Goal: Check status

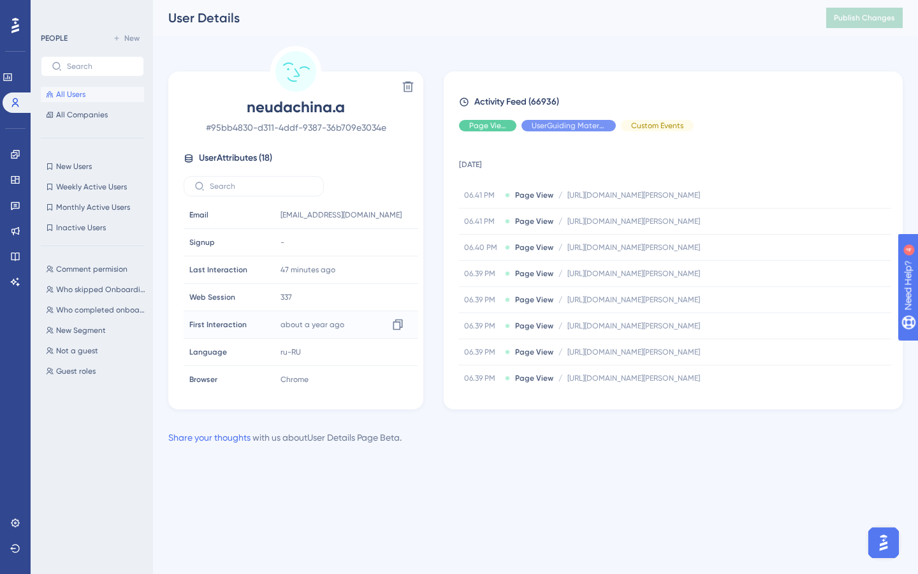
scroll to position [597, 0]
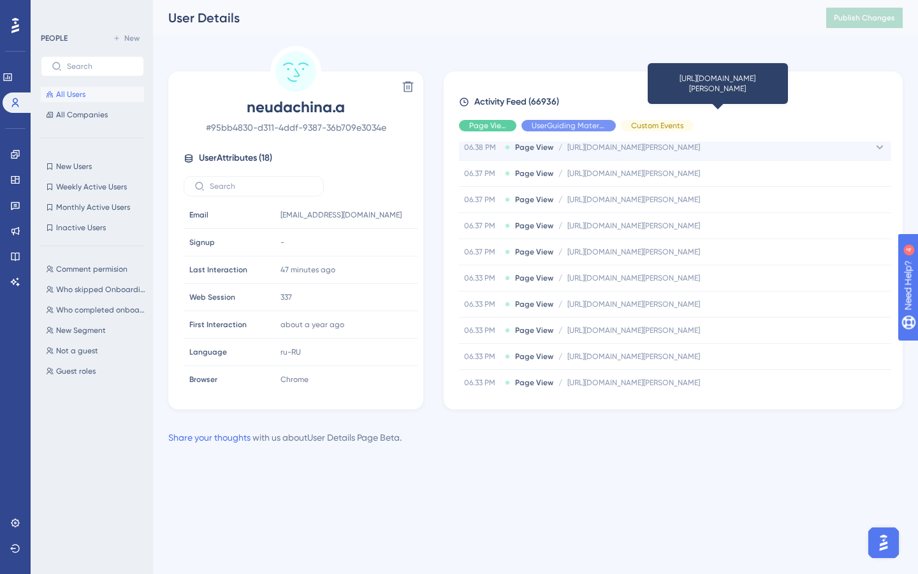
click at [592, 147] on span "[URL][DOMAIN_NAME][PERSON_NAME]" at bounding box center [633, 147] width 133 height 10
click at [623, 149] on span "[URL][DOMAIN_NAME][PERSON_NAME]" at bounding box center [633, 147] width 133 height 10
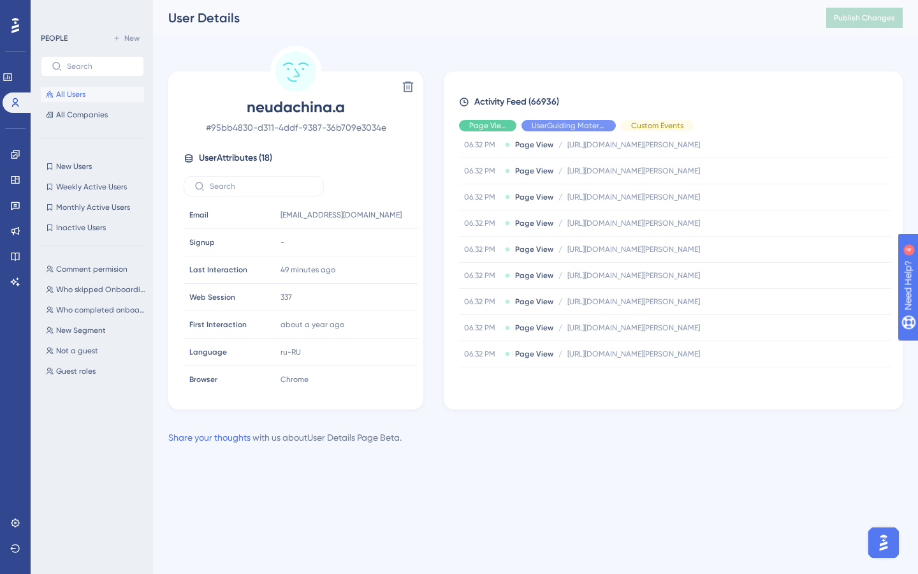
scroll to position [1131, 0]
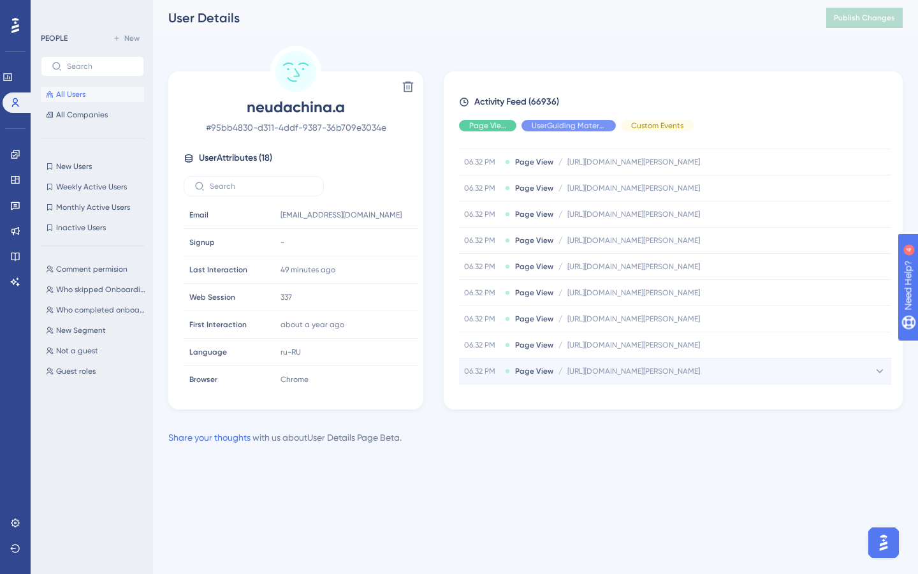
click at [878, 372] on icon at bounding box center [879, 371] width 13 height 13
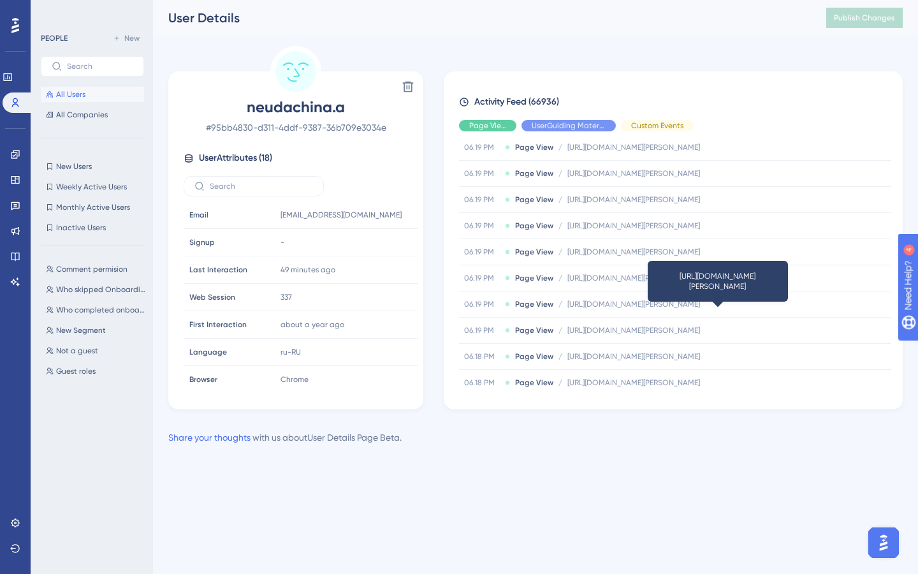
scroll to position [2979, 0]
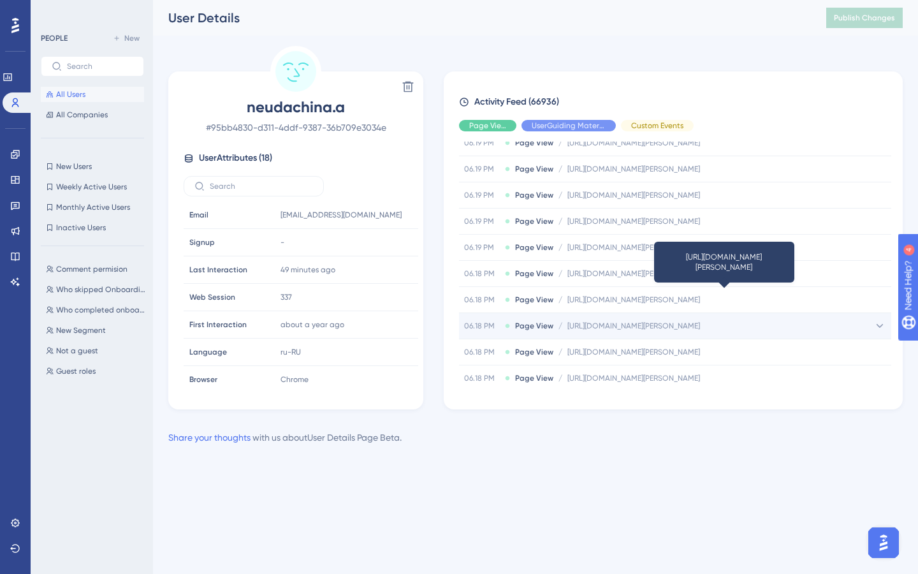
click at [627, 323] on span "[URL][DOMAIN_NAME][PERSON_NAME]" at bounding box center [633, 326] width 133 height 10
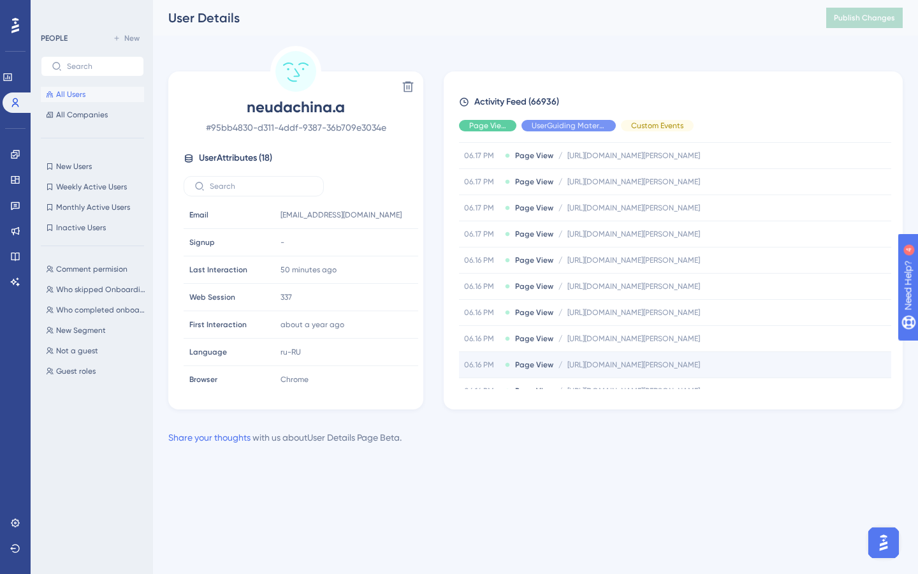
scroll to position [4263, 0]
click at [650, 123] on span "Hide" at bounding box center [657, 125] width 17 height 10
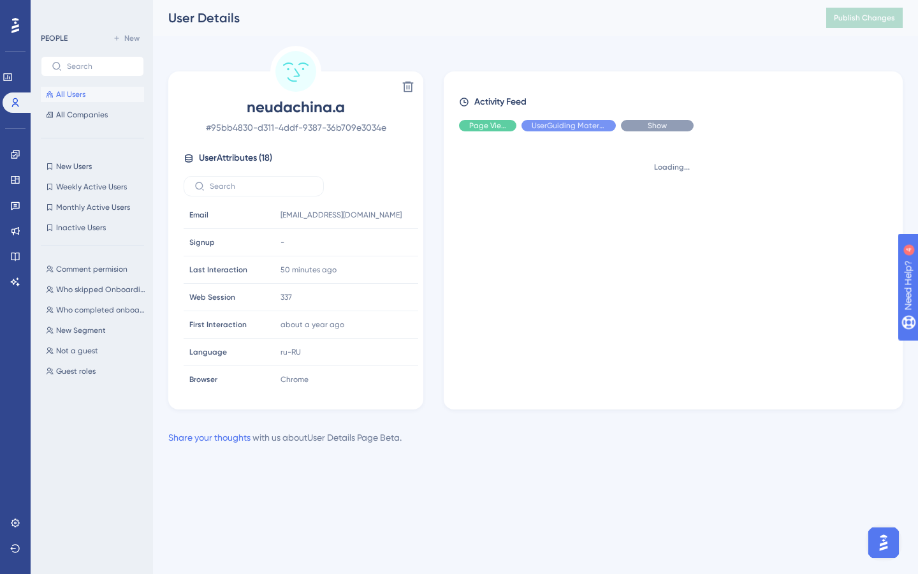
scroll to position [0, 0]
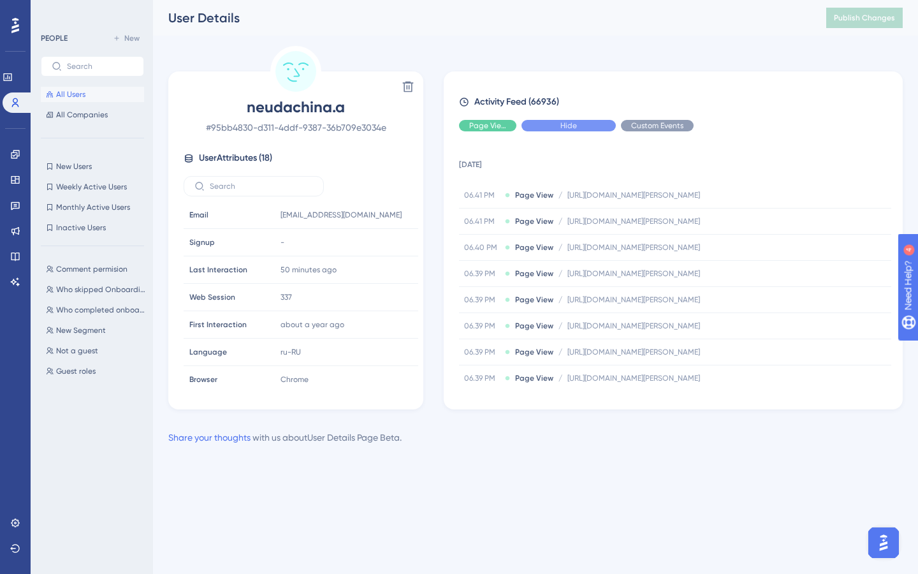
click at [600, 128] on div "Hide" at bounding box center [568, 125] width 94 height 11
click at [505, 127] on div "Hide" at bounding box center [487, 125] width 57 height 11
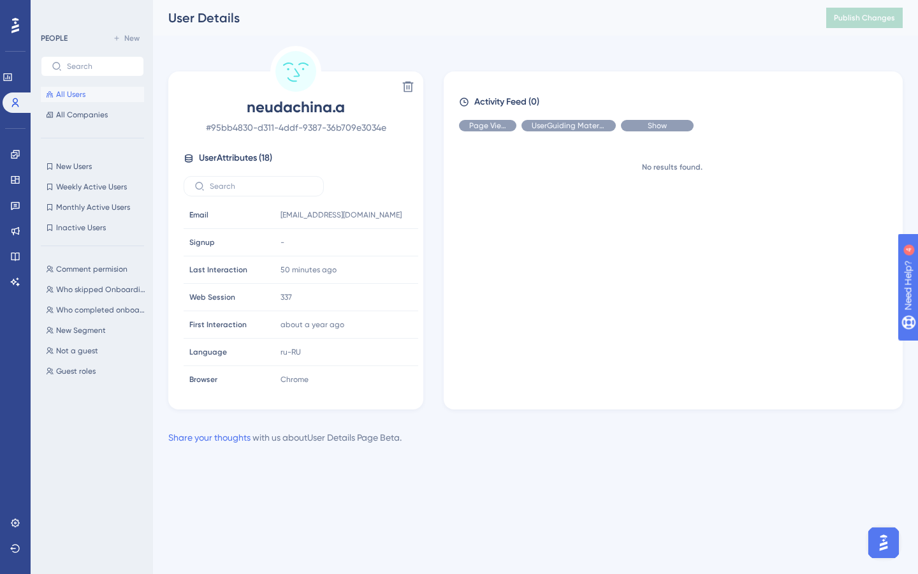
click at [648, 122] on span "Show" at bounding box center [657, 125] width 19 height 10
click at [572, 130] on span "Show" at bounding box center [568, 125] width 19 height 10
click at [500, 126] on div "Show" at bounding box center [487, 125] width 57 height 11
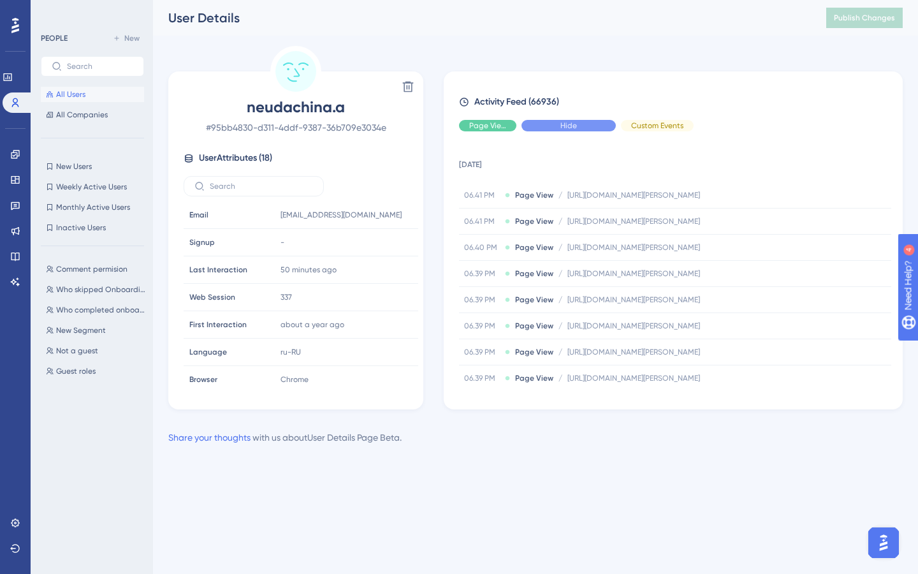
click at [573, 125] on span "Hide" at bounding box center [568, 125] width 17 height 10
click at [502, 125] on div "Hide" at bounding box center [487, 125] width 57 height 11
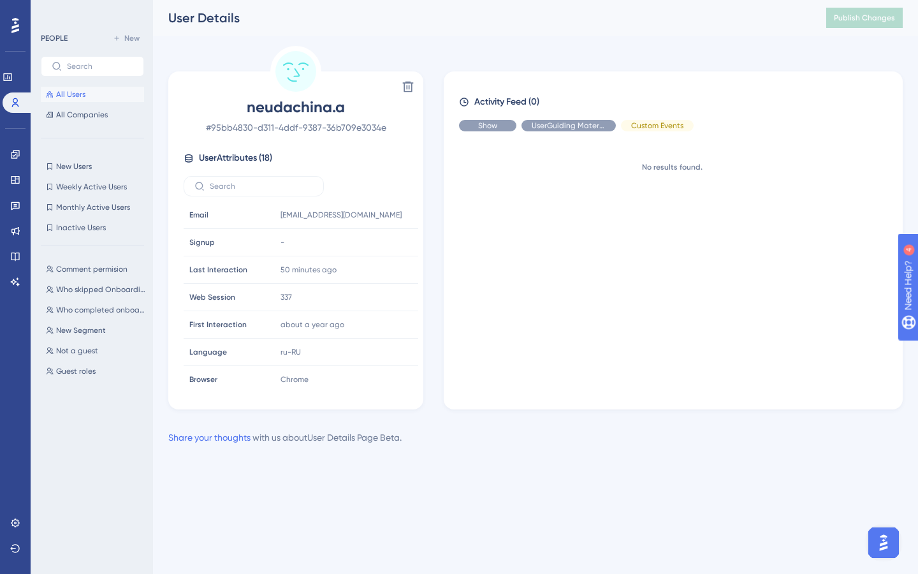
click at [498, 126] on div "Show" at bounding box center [487, 125] width 57 height 11
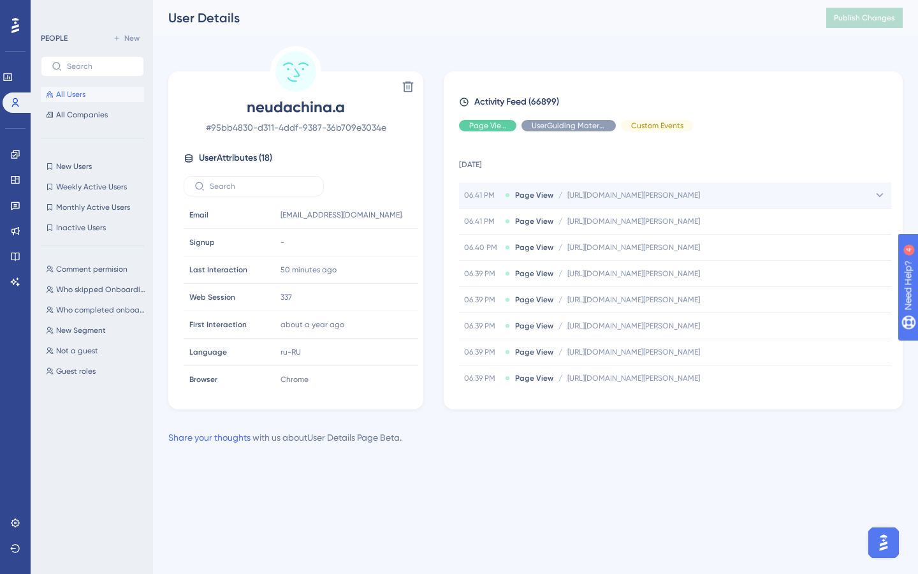
click at [642, 205] on div "06.41 PM Page View / [URL][DOMAIN_NAME][PERSON_NAME] [URL][DOMAIN_NAME][PERSON_…" at bounding box center [675, 194] width 432 height 25
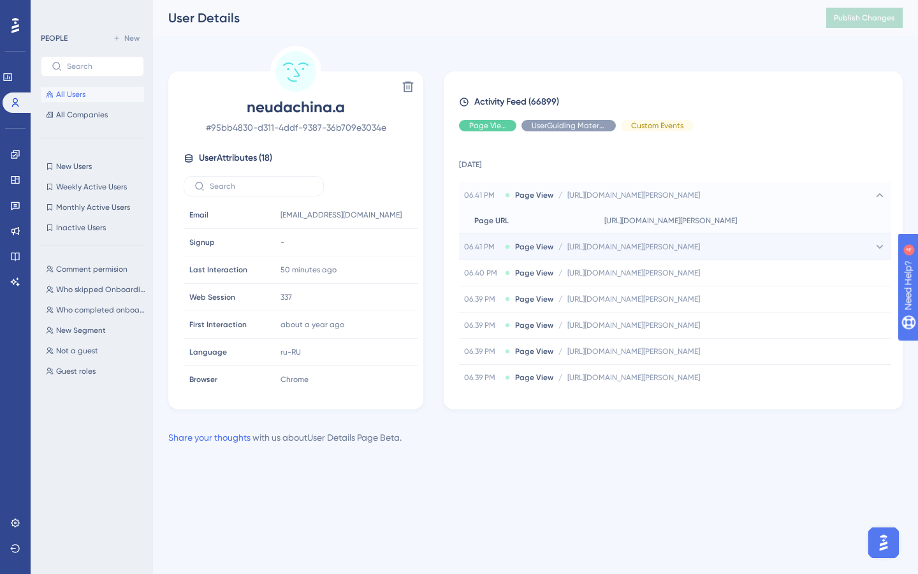
click at [668, 236] on div "06.41 PM Page View / [URL][DOMAIN_NAME][PERSON_NAME] [URL][DOMAIN_NAME][PERSON_…" at bounding box center [675, 246] width 432 height 25
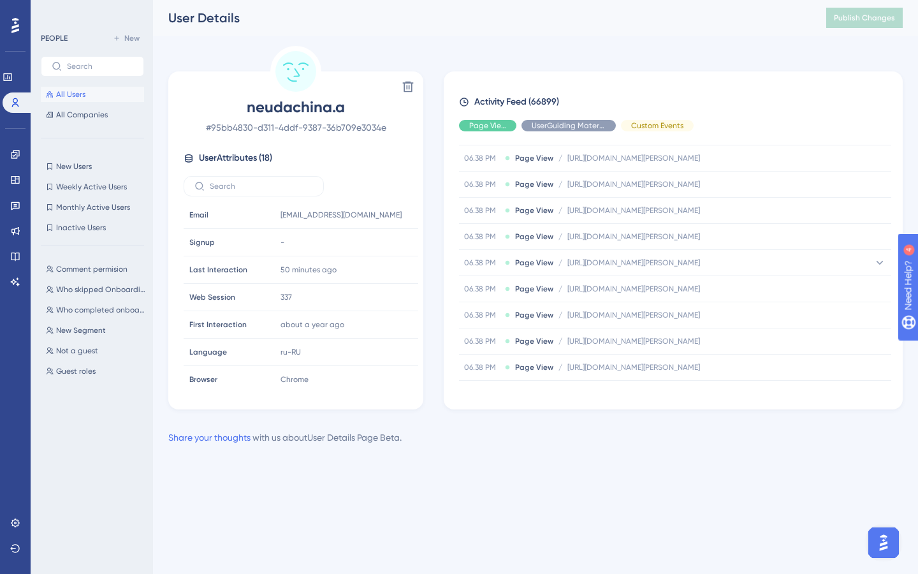
scroll to position [528, 0]
click at [606, 458] on div "Performance Users Engagement Widgets Feedback Product Updates Knowledge Base AI…" at bounding box center [535, 232] width 765 height 465
